Goal: Task Accomplishment & Management: Manage account settings

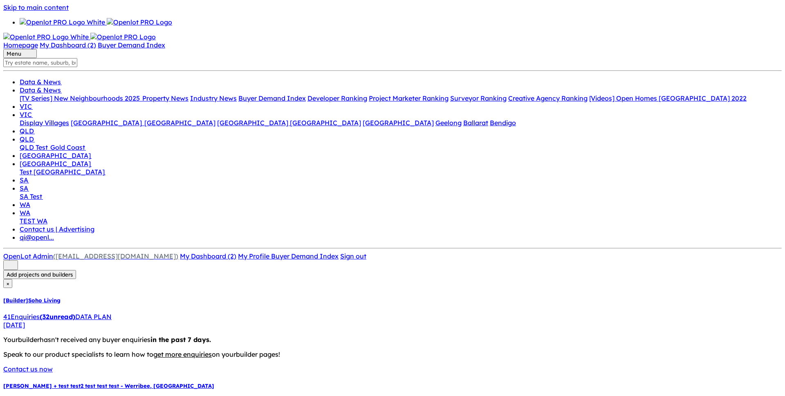
drag, startPoint x: 591, startPoint y: 56, endPoint x: 341, endPoint y: 107, distance: 255.5
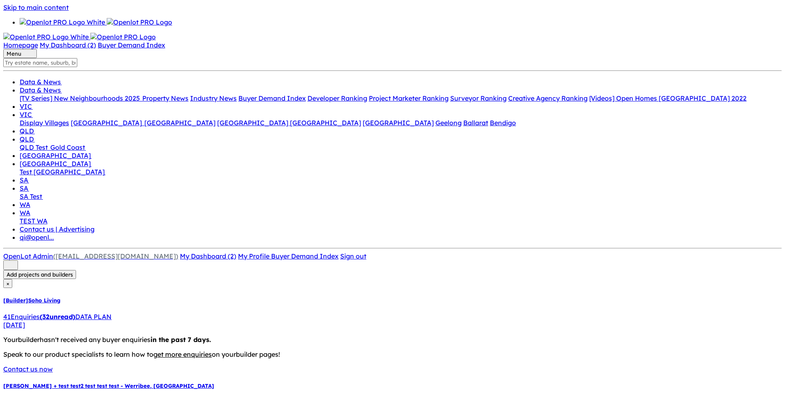
drag, startPoint x: 225, startPoint y: 241, endPoint x: 223, endPoint y: 251, distance: 10.1
